Goal: Information Seeking & Learning: Learn about a topic

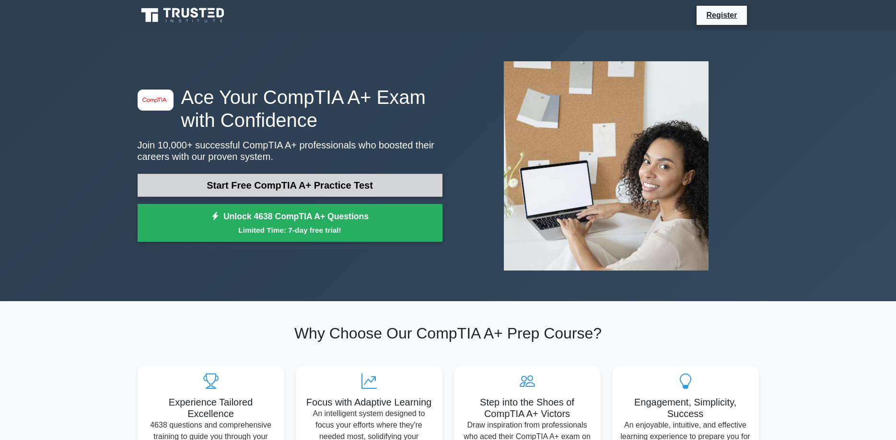
click at [186, 178] on link "Start Free CompTIA A+ Practice Test" at bounding box center [290, 185] width 305 height 23
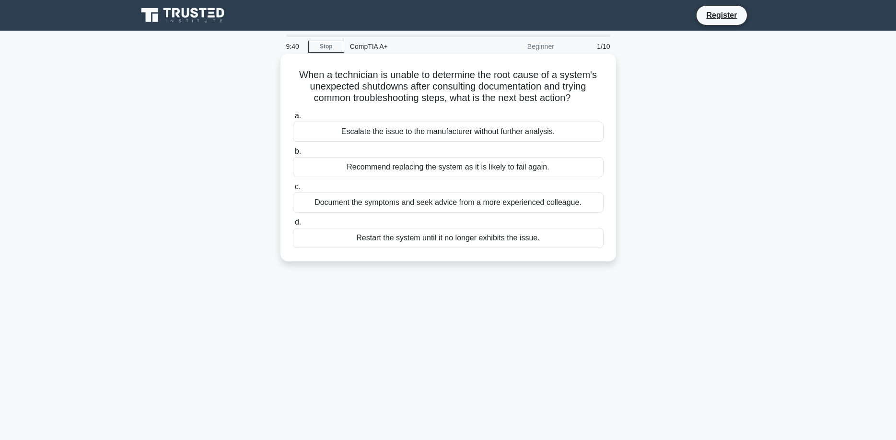
click at [403, 202] on div "Document the symptoms and seek advice from a more experienced colleague." at bounding box center [448, 203] width 311 height 20
click at [293, 190] on input "c. Document the symptoms and seek advice from a more experienced colleague." at bounding box center [293, 187] width 0 height 6
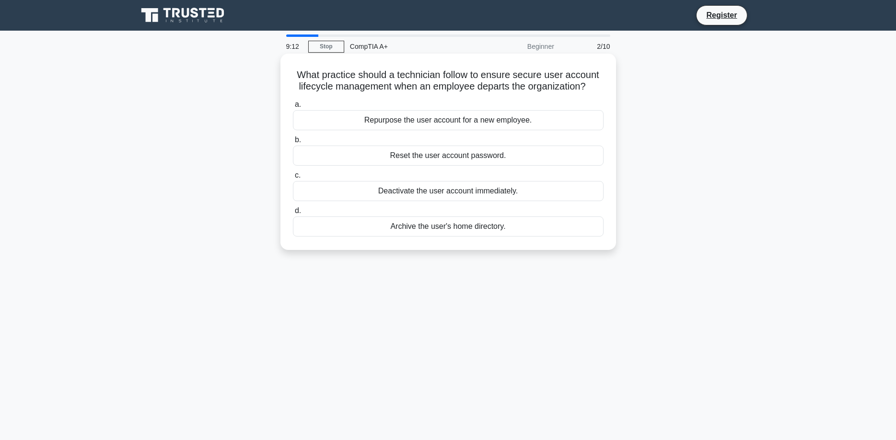
click at [408, 235] on div "Archive the user's home directory." at bounding box center [448, 227] width 311 height 20
click at [293, 214] on input "d. Archive the user's home directory." at bounding box center [293, 211] width 0 height 6
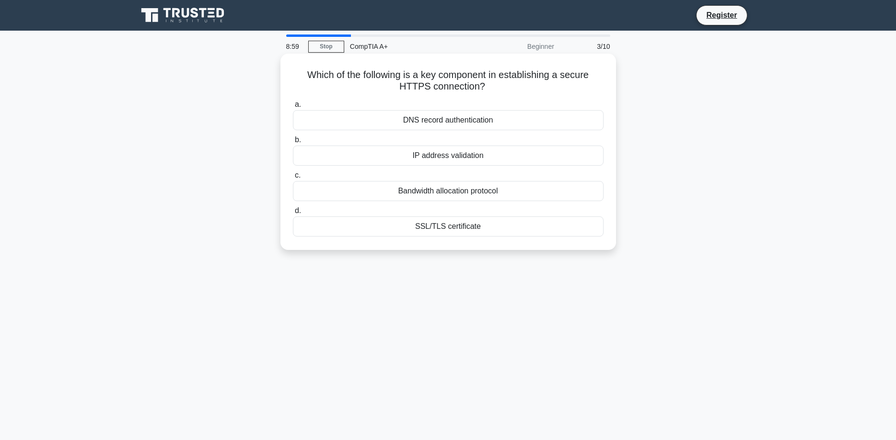
click at [314, 124] on div "DNS record authentication" at bounding box center [448, 120] width 311 height 20
click at [293, 108] on input "a. DNS record authentication" at bounding box center [293, 105] width 0 height 6
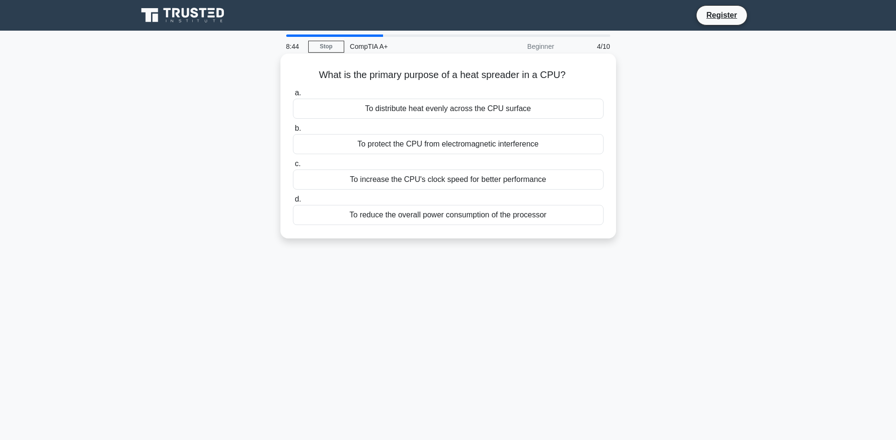
click at [395, 221] on div "To reduce the overall power consumption of the processor" at bounding box center [448, 215] width 311 height 20
click at [293, 203] on input "d. To reduce the overall power consumption of the processor" at bounding box center [293, 199] width 0 height 6
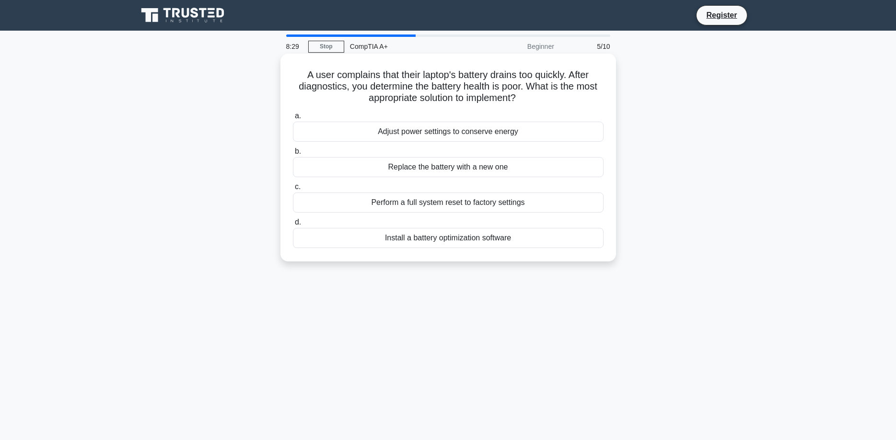
click at [369, 169] on div "Replace the battery with a new one" at bounding box center [448, 167] width 311 height 20
click at [293, 155] on input "b. Replace the battery with a new one" at bounding box center [293, 152] width 0 height 6
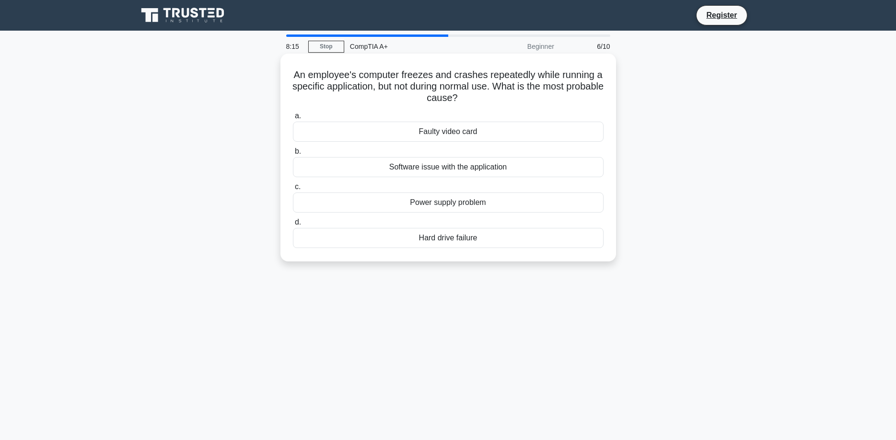
click at [380, 170] on div "Software issue with the application" at bounding box center [448, 167] width 311 height 20
click at [293, 155] on input "b. Software issue with the application" at bounding box center [293, 152] width 0 height 6
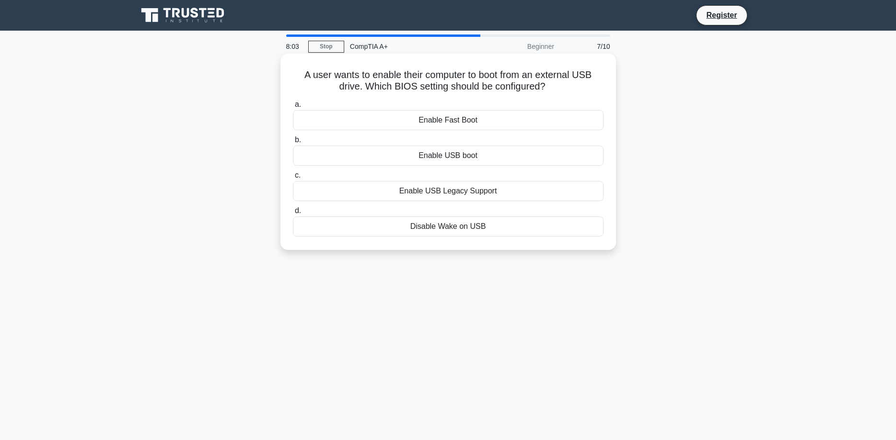
click at [394, 161] on div "Enable USB boot" at bounding box center [448, 156] width 311 height 20
click at [293, 143] on input "b. Enable USB boot" at bounding box center [293, 140] width 0 height 6
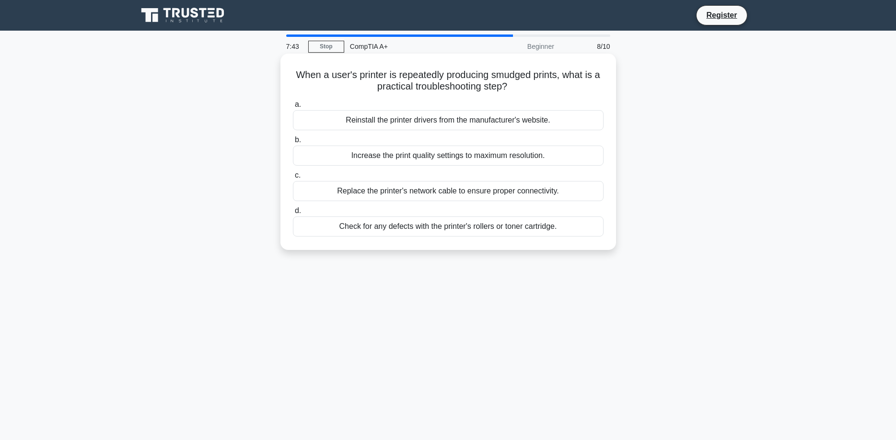
click at [346, 227] on div "Check for any defects with the printer's rollers or toner cartridge." at bounding box center [448, 227] width 311 height 20
click at [293, 214] on input "d. Check for any defects with the printer's rollers or toner cartridge." at bounding box center [293, 211] width 0 height 6
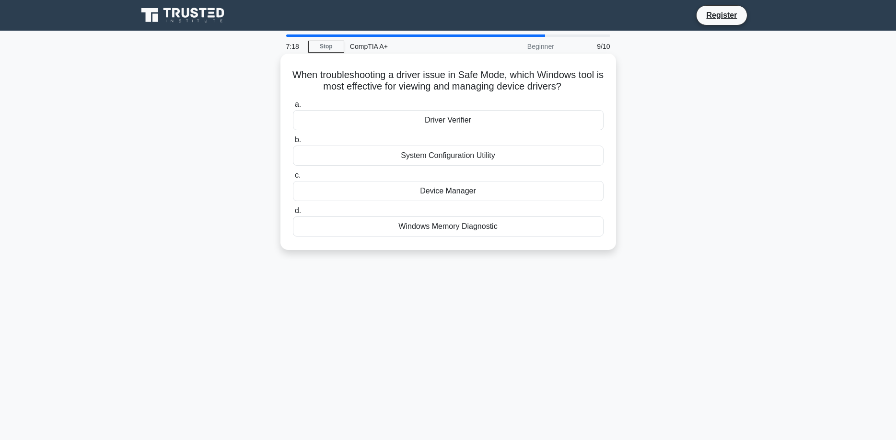
click at [346, 198] on div "Device Manager" at bounding box center [448, 191] width 311 height 20
click at [293, 179] on input "c. Device Manager" at bounding box center [293, 176] width 0 height 6
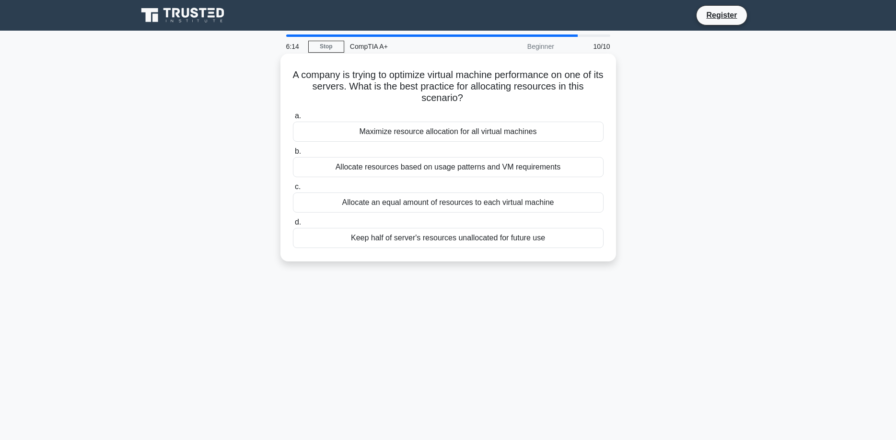
click at [354, 204] on div "Allocate an equal amount of resources to each virtual machine" at bounding box center [448, 203] width 311 height 20
click at [293, 190] on input "c. Allocate an equal amount of resources to each virtual machine" at bounding box center [293, 187] width 0 height 6
